Goal: Navigation & Orientation: Go to known website

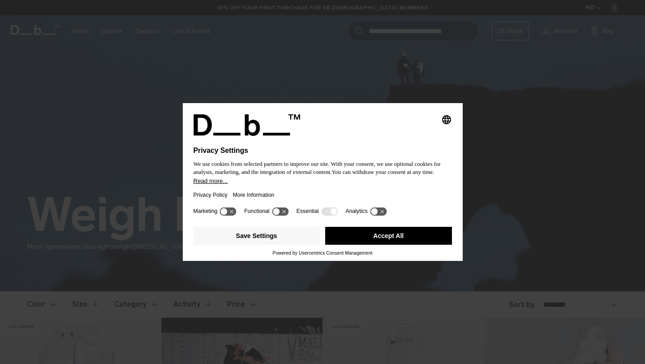
click at [369, 243] on button "Accept All" at bounding box center [388, 236] width 127 height 18
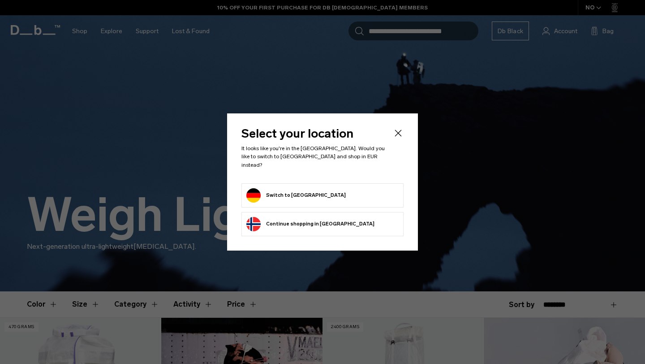
click at [313, 190] on form "Switch to [GEOGRAPHIC_DATA]" at bounding box center [322, 195] width 152 height 14
click at [288, 189] on button "Switch to [GEOGRAPHIC_DATA]" at bounding box center [295, 195] width 99 height 14
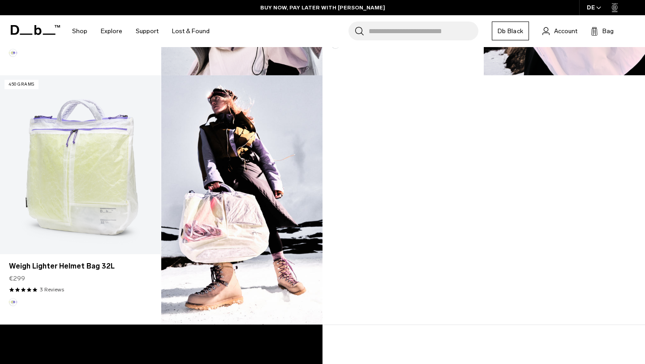
scroll to position [732, 0]
